Goal: Task Accomplishment & Management: Use online tool/utility

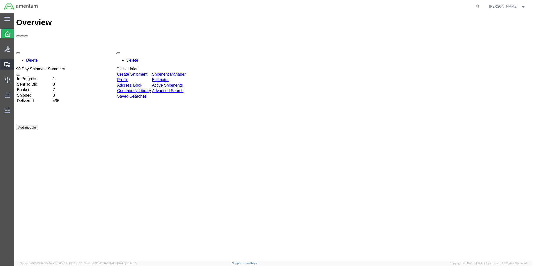
click at [0, 0] on span "Create from Template" at bounding box center [0, 0] width 0 height 0
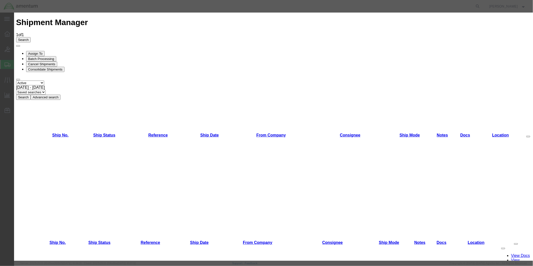
scroll to position [219, 0]
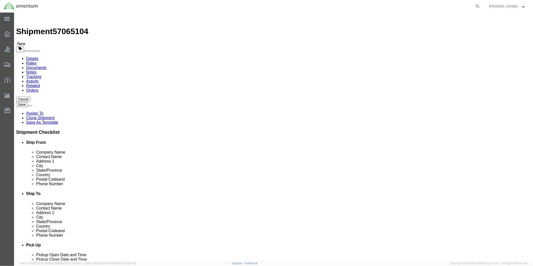
select select "49951"
select select "49914"
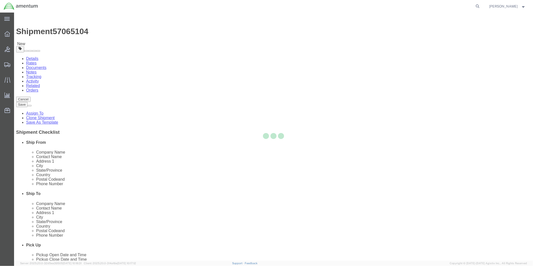
type input "76904"
type input "[PHONE_NUMBER]"
type input "[PERSON_NAME][EMAIL_ADDRESS][PERSON_NAME][DOMAIN_NAME]"
checkbox input "true"
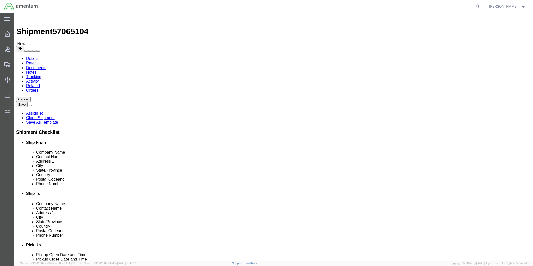
select select "[GEOGRAPHIC_DATA]"
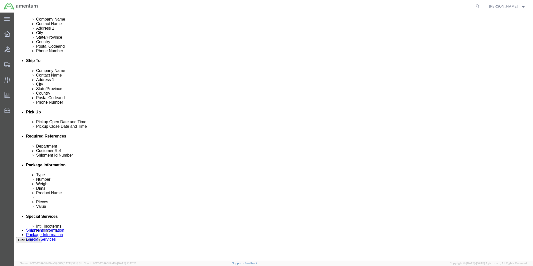
scroll to position [139, 0]
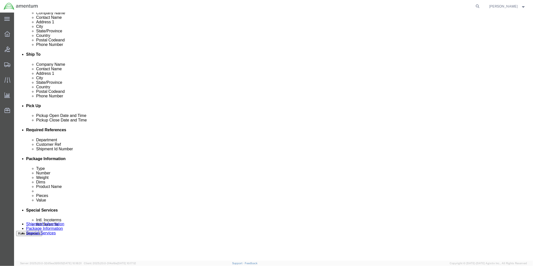
click div "[DATE] 9:00 AM"
type input "2:00 PM"
click button "Apply"
click div "[DATE] 5:30 PM"
type input "4:30 PM"
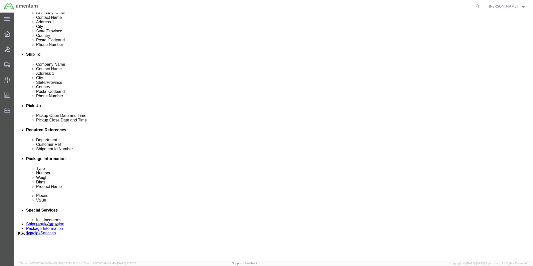
click button "Apply"
click div
click input "6:30 PM"
type input "9:00 AM"
click button "Apply"
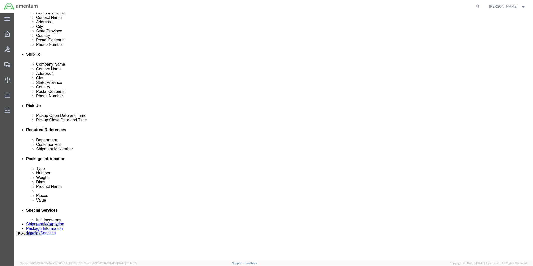
click div
type input "4:00 PM"
click button "Apply"
click input "text"
type input "517-010004"
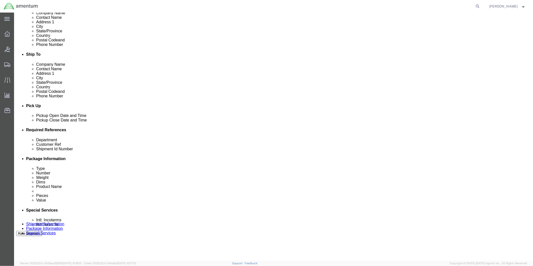
click input "text"
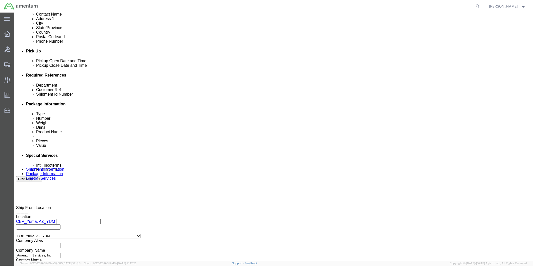
scroll to position [194, 0]
type input "517-010004"
click button "Continue"
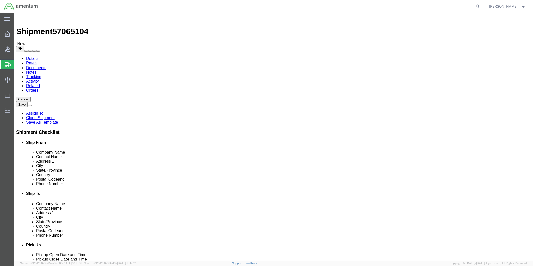
click select "Select BCK Boxes Bale(s) Basket(s) Bolt(s) Bottle(s) Buckets Bulk Bundle(s) Can…"
select select "SBX"
click select "Select BCK Boxes Bale(s) Basket(s) Bolt(s) Bottle(s) Buckets Bulk Bundle(s) Can…"
type input "12.25"
type input "11.00"
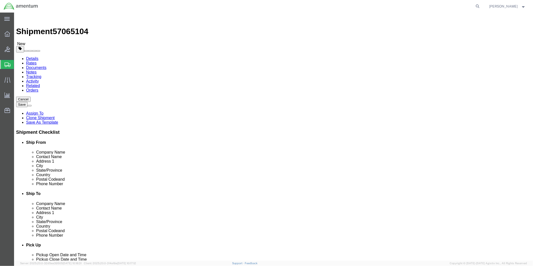
type input "1.50"
drag, startPoint x: 85, startPoint y: 116, endPoint x: 78, endPoint y: 118, distance: 7.6
click input "0.00"
type input "1"
click link "Add Content"
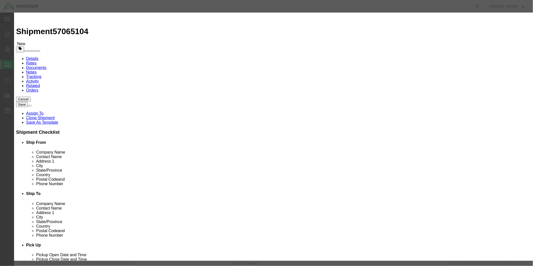
click input "text"
type input "BANJO UNION"
click div "Commodity library Product Name BANJO UNION BAN Pieces 0 Select Bag Barrels 100B…"
drag, startPoint x: 183, startPoint y: 48, endPoint x: 172, endPoint y: 48, distance: 10.3
click input "0"
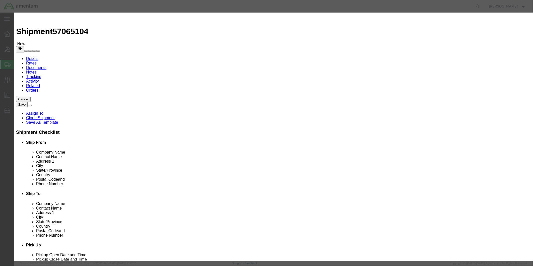
type input "1"
click div "Commodity library Product Name BANJO UNION BAN Pieces 1 Select Bag Barrels 100B…"
click input "text"
type input "417.02"
click textarea
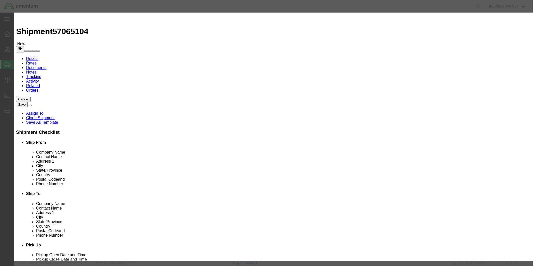
type textarea "BANJO UNION"
click div "Commodity library"
click button "Save & Close"
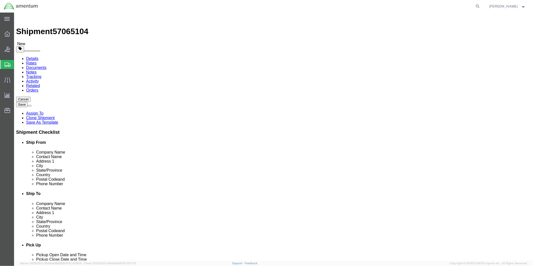
click button "Rate Shipment"
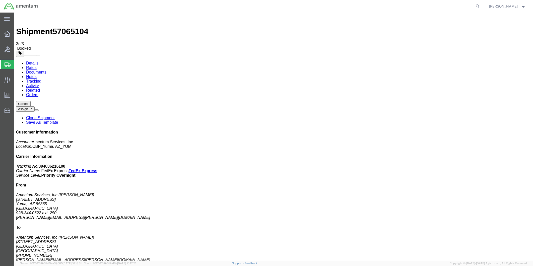
drag, startPoint x: 267, startPoint y: 89, endPoint x: 227, endPoint y: 122, distance: 51.4
click at [30, 61] on link "Details" at bounding box center [32, 63] width 12 height 4
click link "Schedule pickup request"
